Goal: Task Accomplishment & Management: Manage account settings

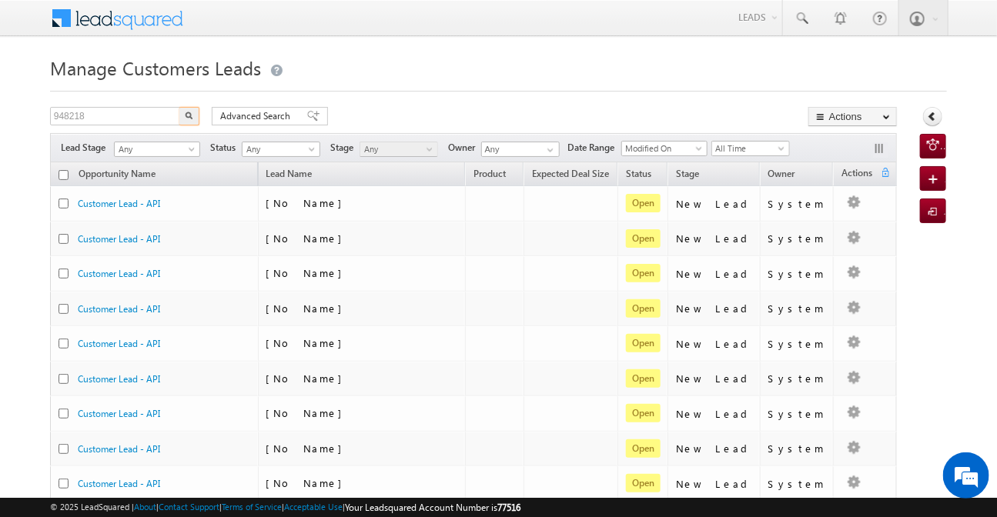
type input "948218"
click at [179, 107] on button "button" at bounding box center [189, 116] width 20 height 18
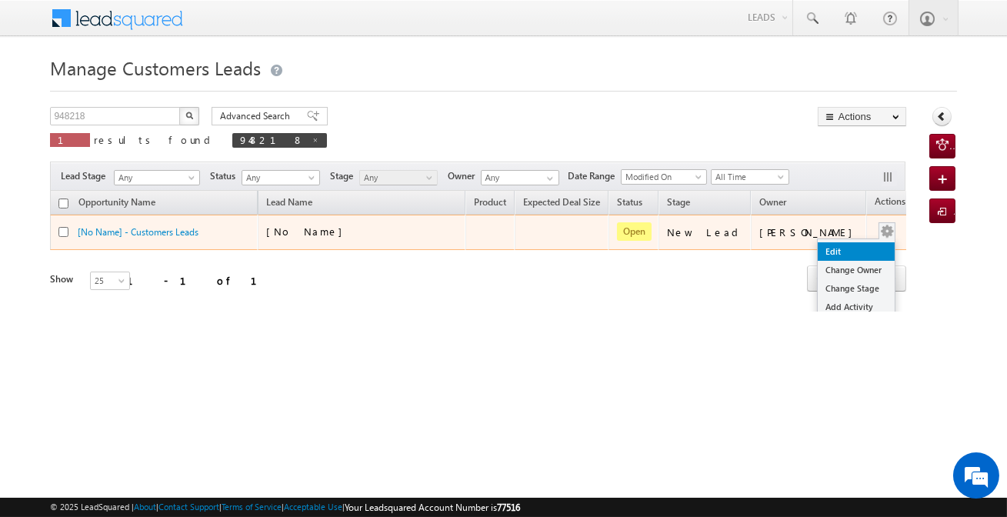
click at [818, 257] on link "Edit" at bounding box center [856, 251] width 77 height 18
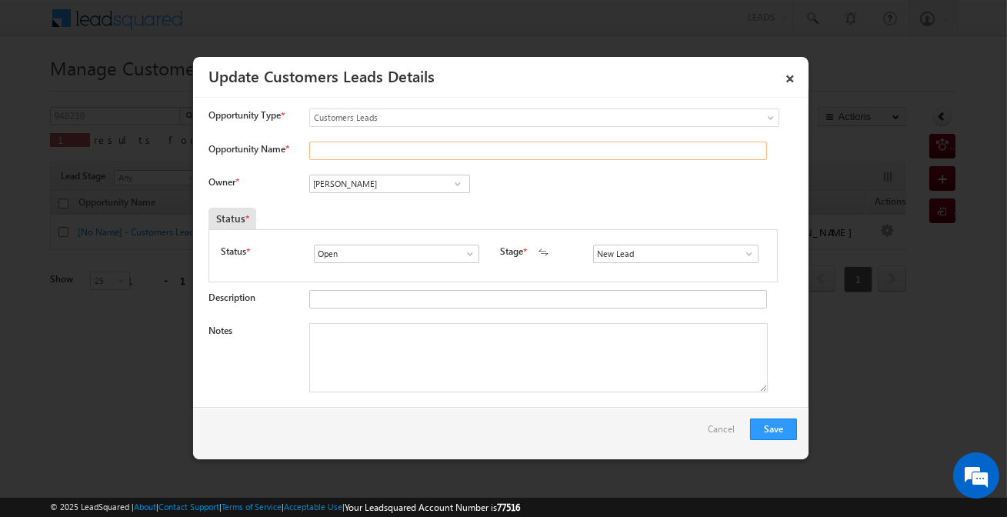
click at [383, 146] on input "Opportunity Name *" at bounding box center [538, 151] width 458 height 18
paste input "[PERSON_NAME]"
type input "[PERSON_NAME]"
click at [410, 189] on input "[PERSON_NAME]" at bounding box center [389, 184] width 161 height 18
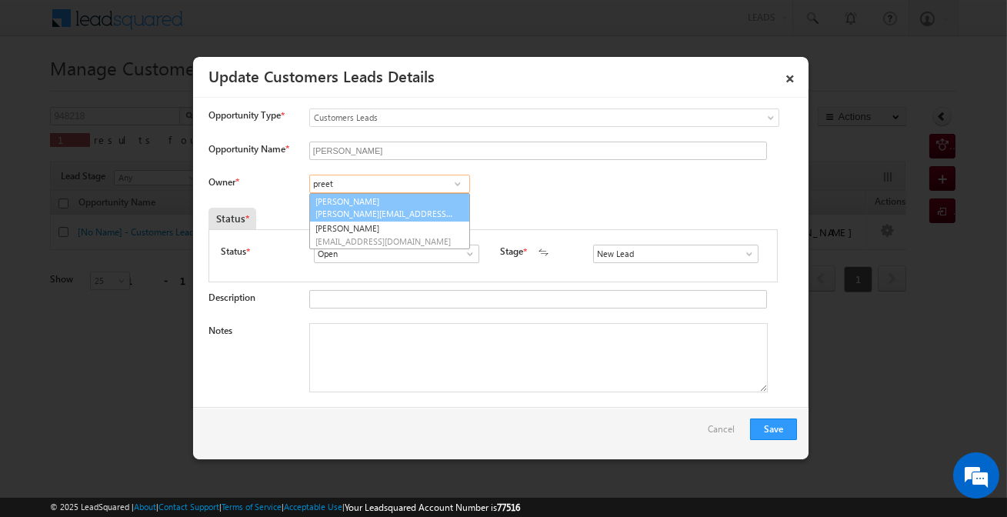
click at [358, 199] on link "Preetam Sharma preetam.sharma@sgrlimited.in" at bounding box center [389, 207] width 161 height 29
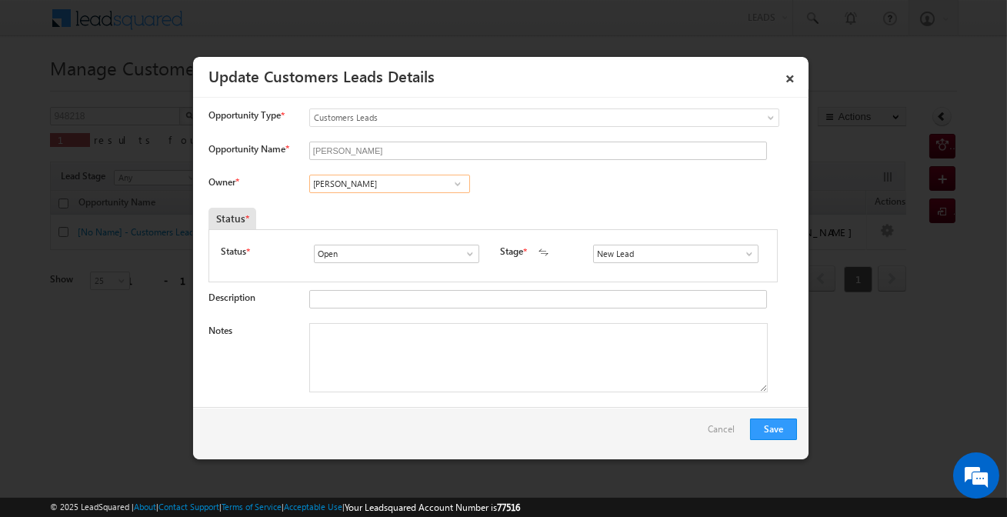
type input "[PERSON_NAME]"
click at [659, 260] on input "s" at bounding box center [675, 254] width 165 height 18
type input "a"
click at [392, 184] on input "[PERSON_NAME]" at bounding box center [389, 184] width 161 height 18
click at [655, 257] on input at bounding box center [675, 254] width 165 height 18
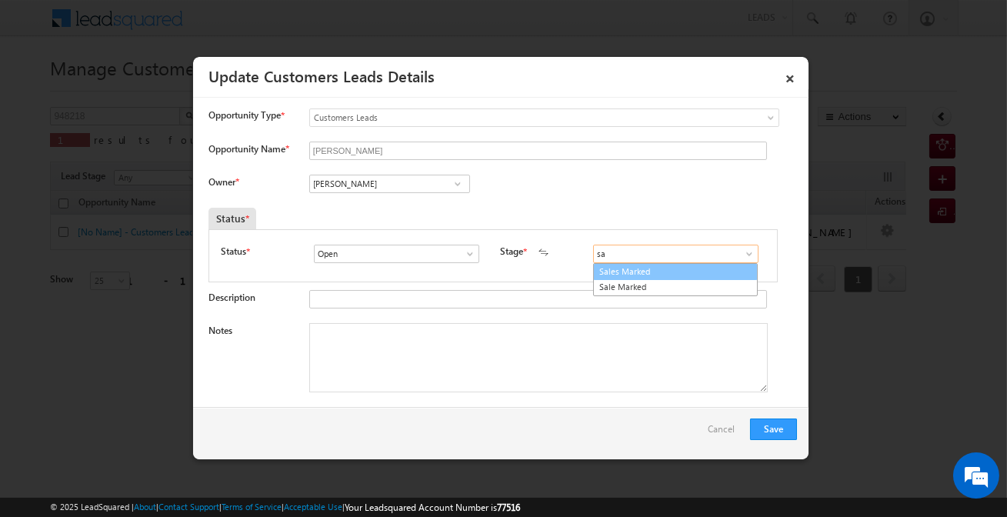
click at [647, 270] on link "Sales Marked" at bounding box center [675, 272] width 165 height 18
type input "Sales Marked"
click at [515, 356] on textarea "Notes" at bounding box center [538, 357] width 459 height 69
paste textarea "[PERSON_NAME]"
type textarea "[PERSON_NAME]"
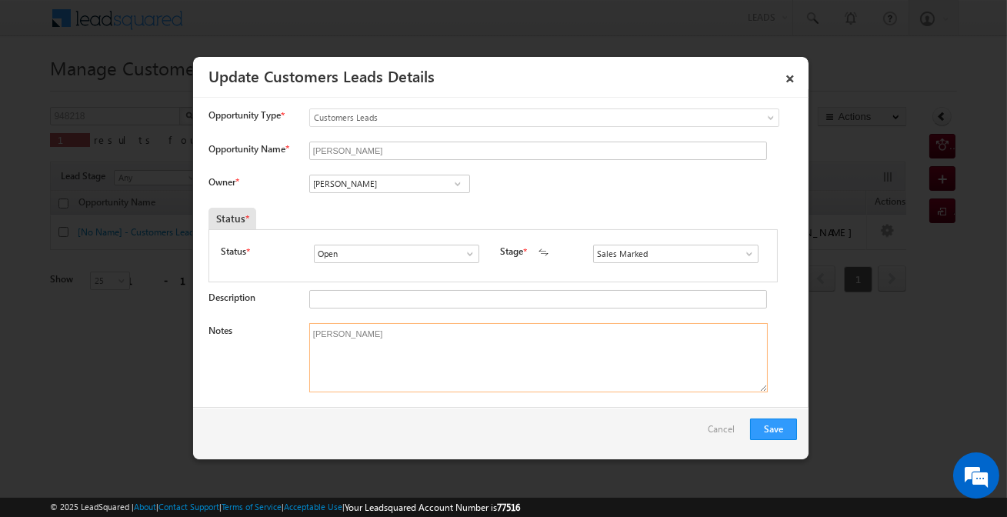
click at [513, 355] on textarea "[PERSON_NAME]" at bounding box center [538, 357] width 459 height 69
paste textarea "(BT+Top-up IDBI / 15 Lakh HL Loan / 10 lakh paid / EMI 10k / 15 tenure Year / R…"
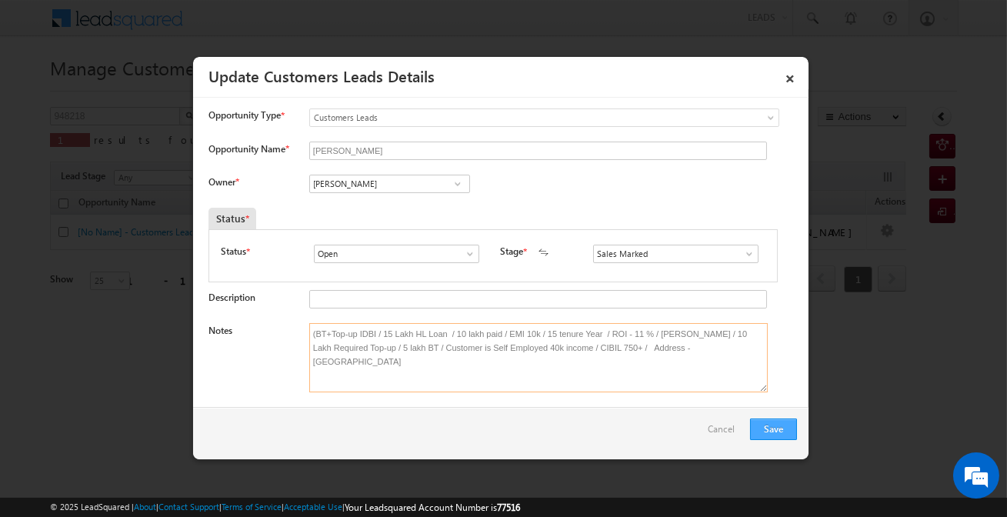
type textarea "(BT+Top-up IDBI / 15 Lakh HL Loan / 10 lakh paid / EMI 10k / 15 tenure Year / R…"
click at [786, 431] on button "Save" at bounding box center [773, 430] width 47 height 22
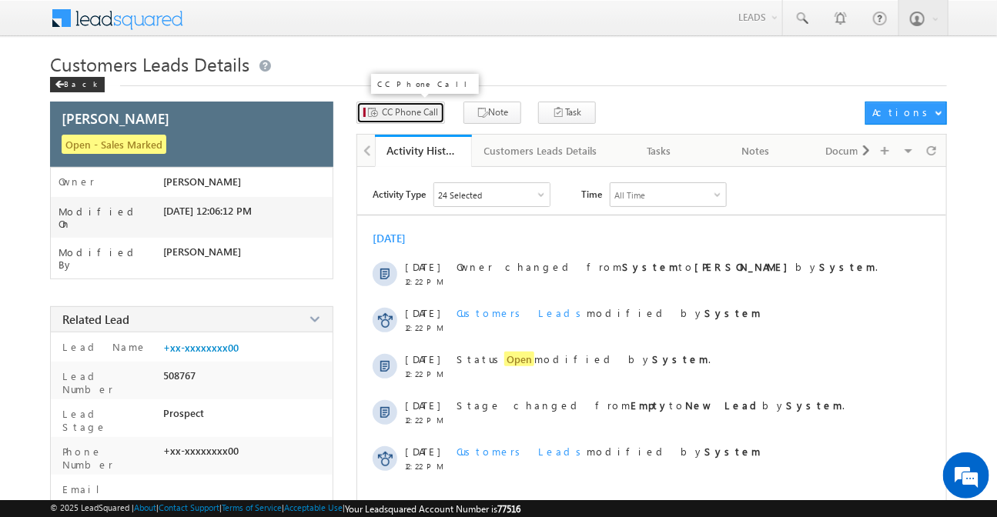
click at [426, 115] on span "CC Phone Call" at bounding box center [410, 112] width 56 height 14
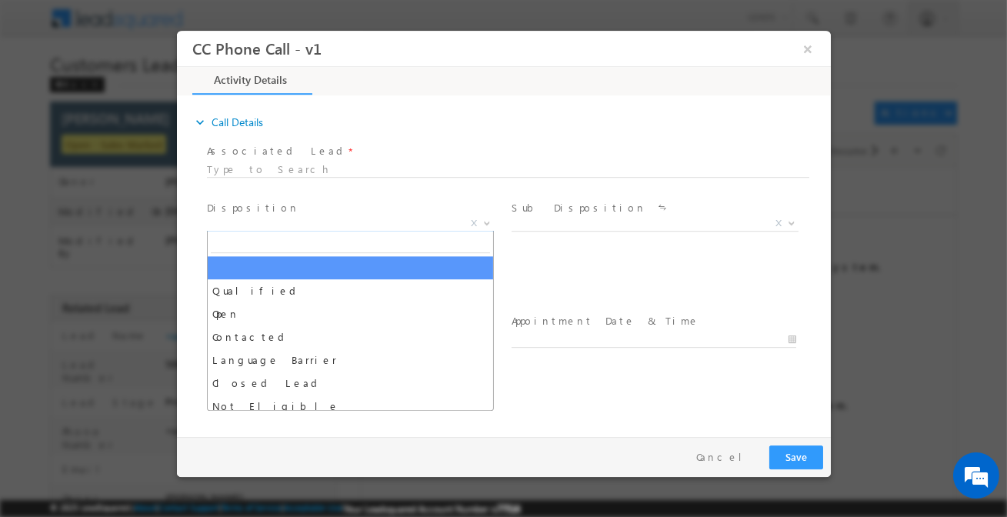
click at [322, 222] on span "X" at bounding box center [349, 223] width 287 height 15
select select "[EMAIL_ADDRESS][DOMAIN_NAME]"
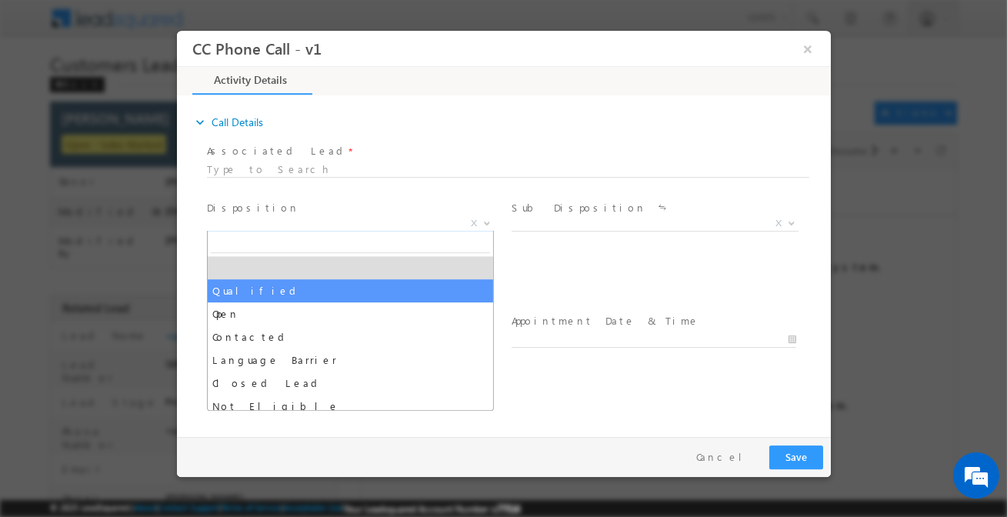
select select "Qualified"
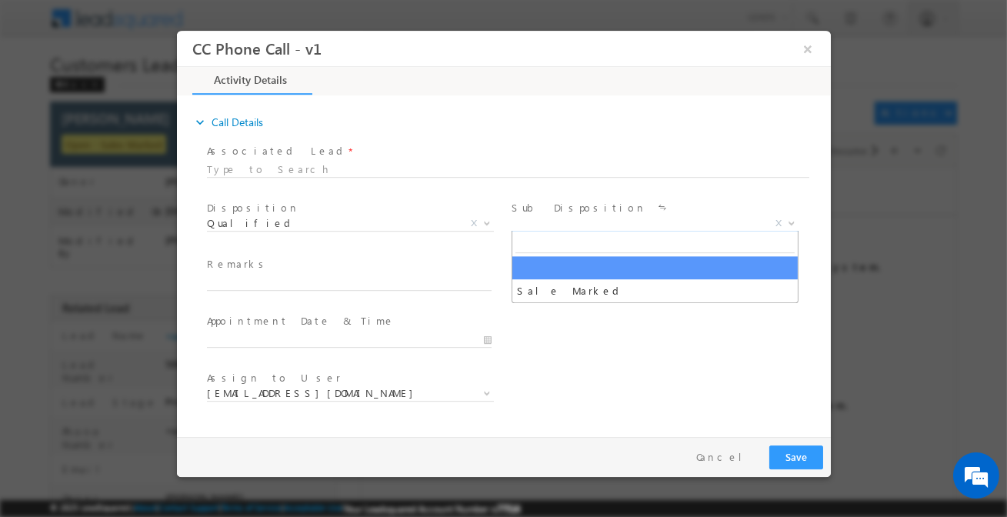
click at [525, 226] on span "X" at bounding box center [654, 223] width 287 height 15
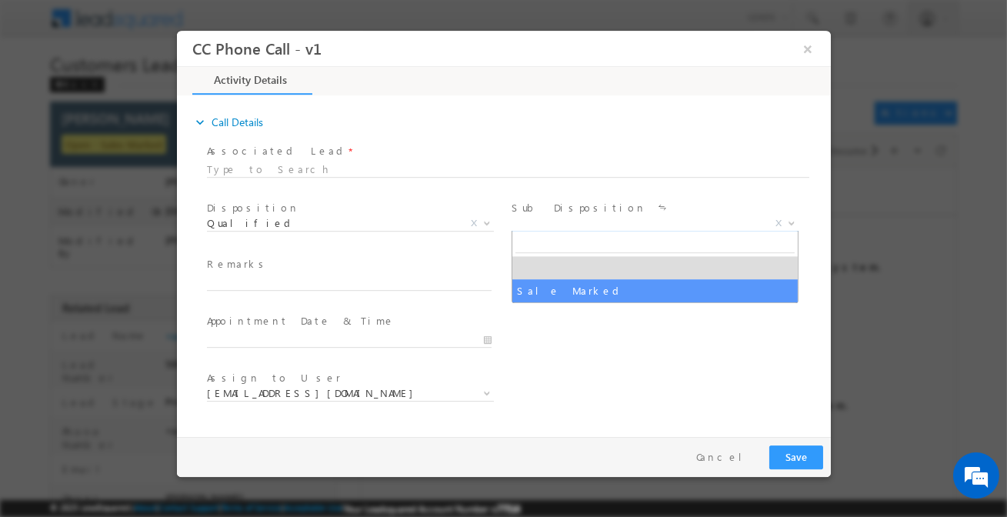
select select "Sale Marked"
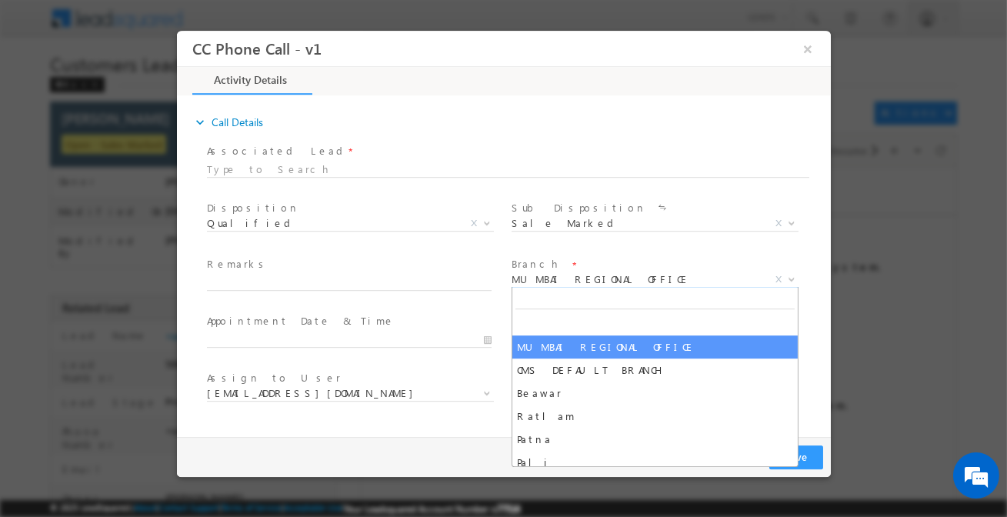
click at [550, 282] on span "MUMBAI REGIONAL OFFICE" at bounding box center [636, 279] width 250 height 14
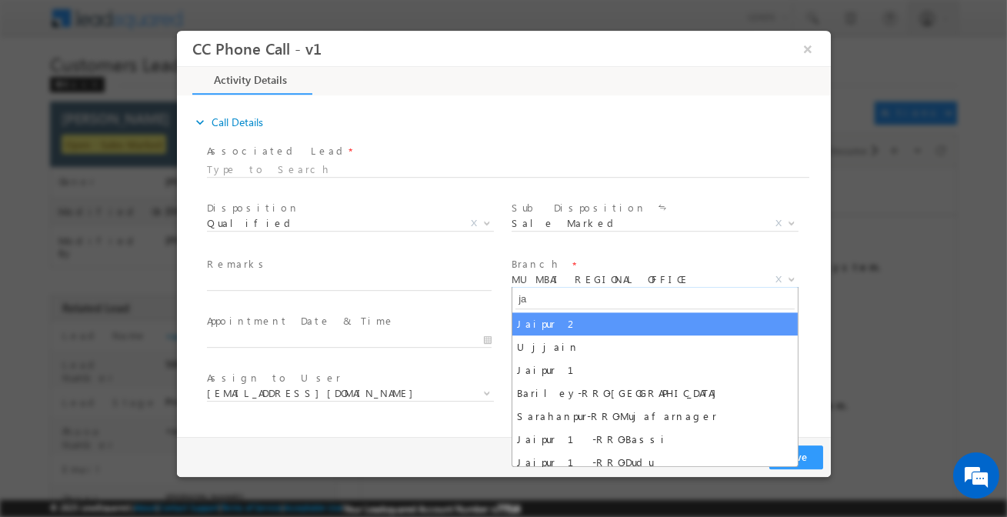
type input "jai"
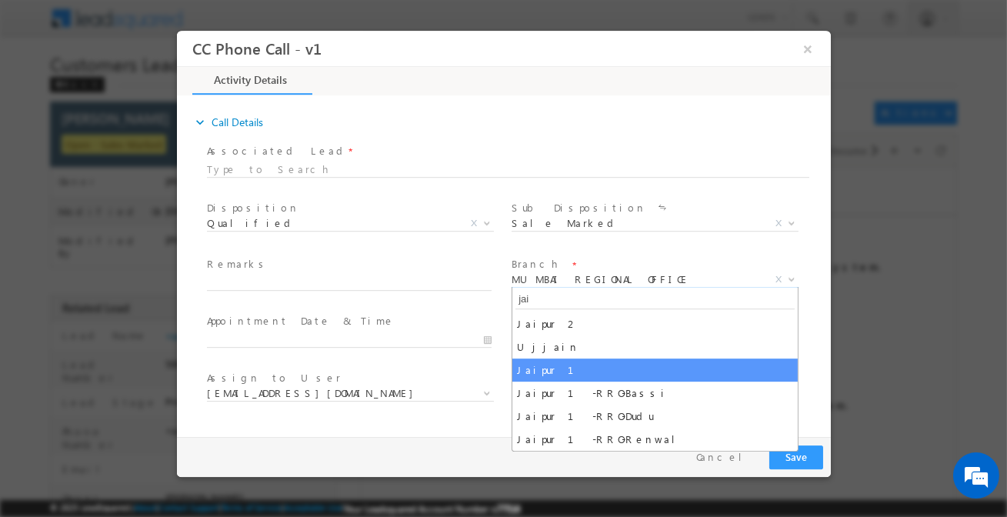
select select "Jaipur 1"
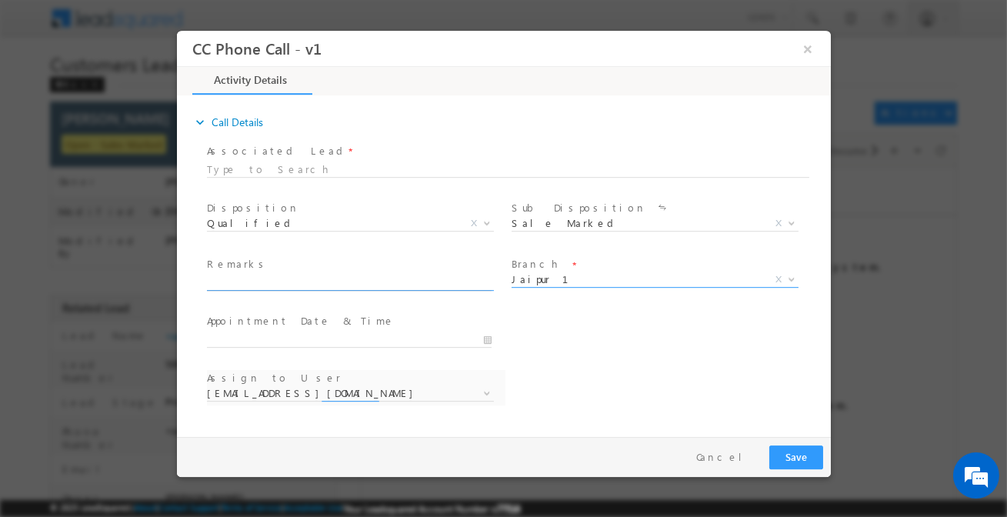
click at [400, 283] on input "text" at bounding box center [348, 283] width 285 height 15
select select "[EMAIL_ADDRESS][DOMAIN_NAME]"
paste input "(BT+Top-up IDBI / 15 Lakh HL Loan / 10 lakh paid / EMI 10k / 15 tenure Year / R…"
type input "(BT+Top-up IDBI / 15 Lakh HL Loan / 10 lakh paid / EMI 10k / 15 tenure Year / R…"
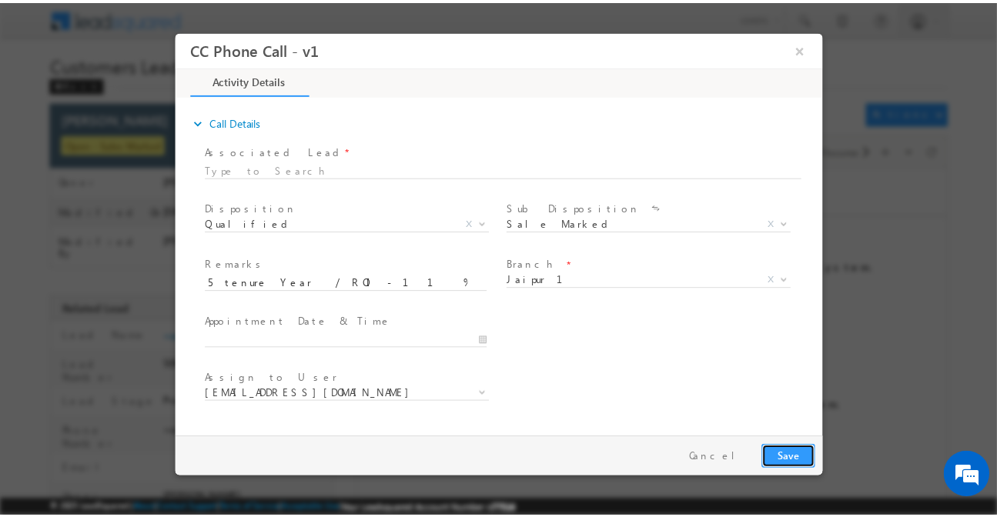
scroll to position [0, 0]
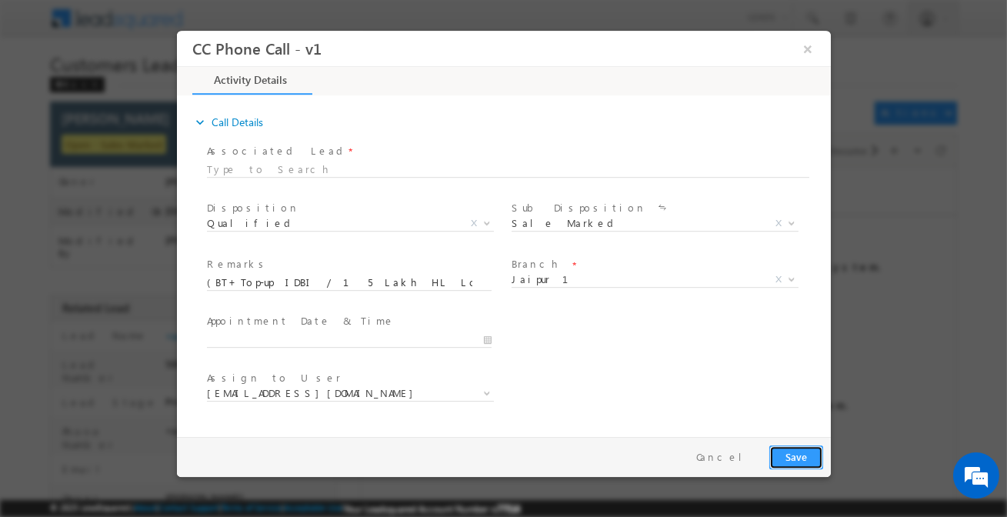
click at [784, 449] on button "Save" at bounding box center [796, 458] width 54 height 24
